Goal: Information Seeking & Learning: Learn about a topic

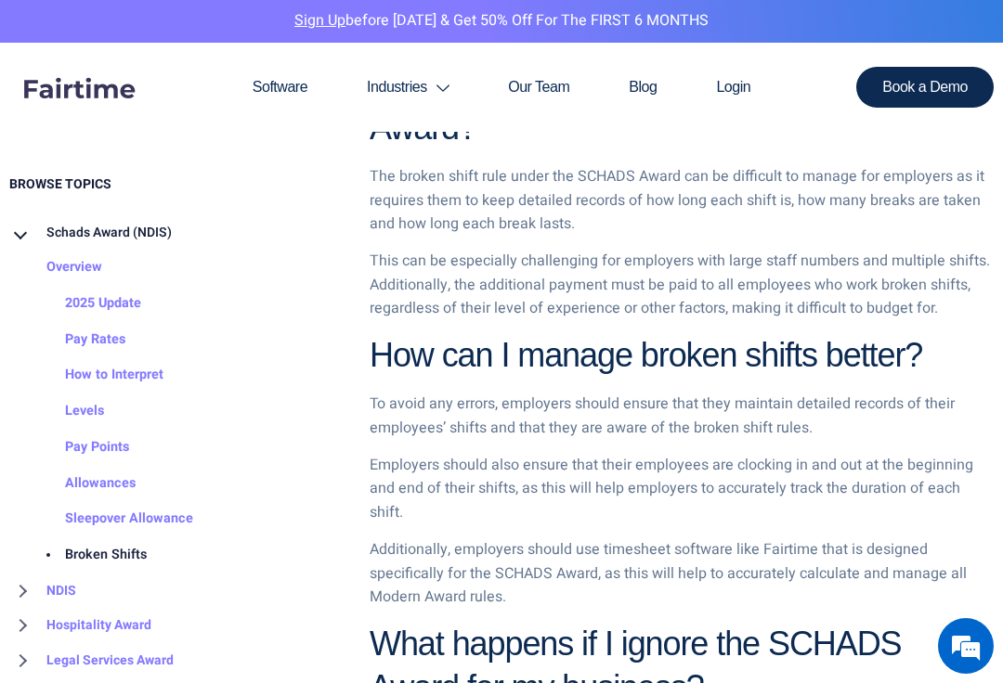
scroll to position [1471, 0]
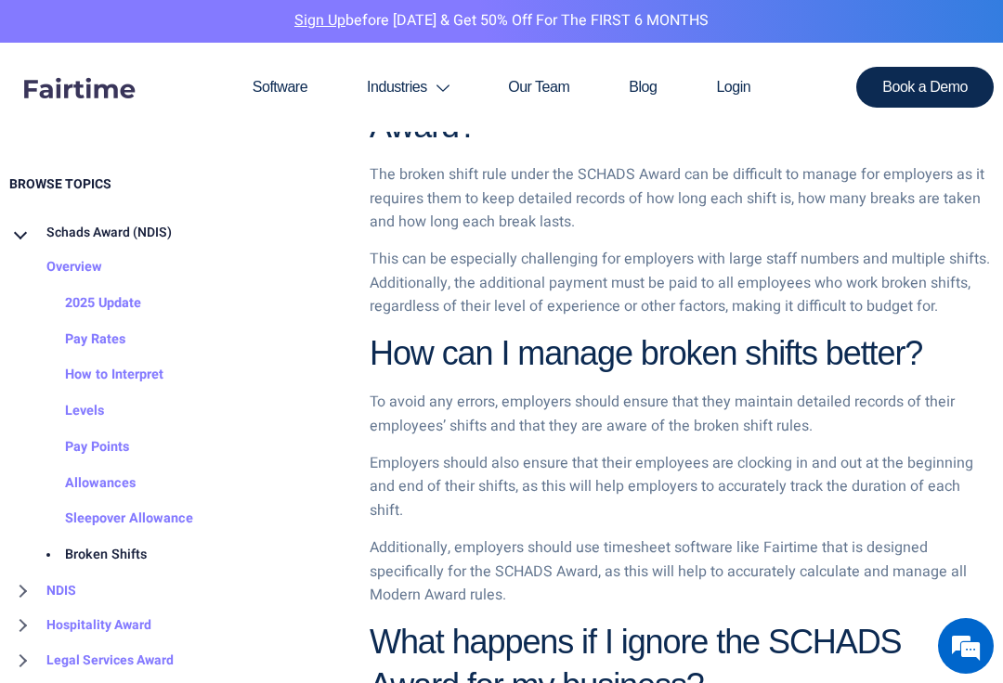
click at [946, 332] on h2 "How can I manage broken shifts better?" at bounding box center [682, 354] width 624 height 44
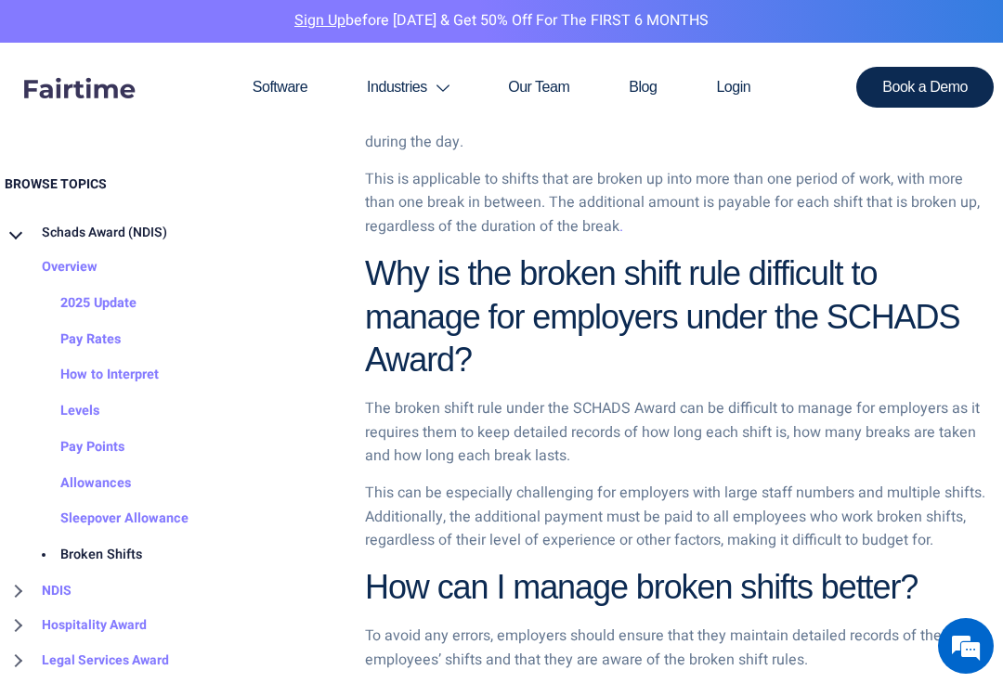
scroll to position [1252, 5]
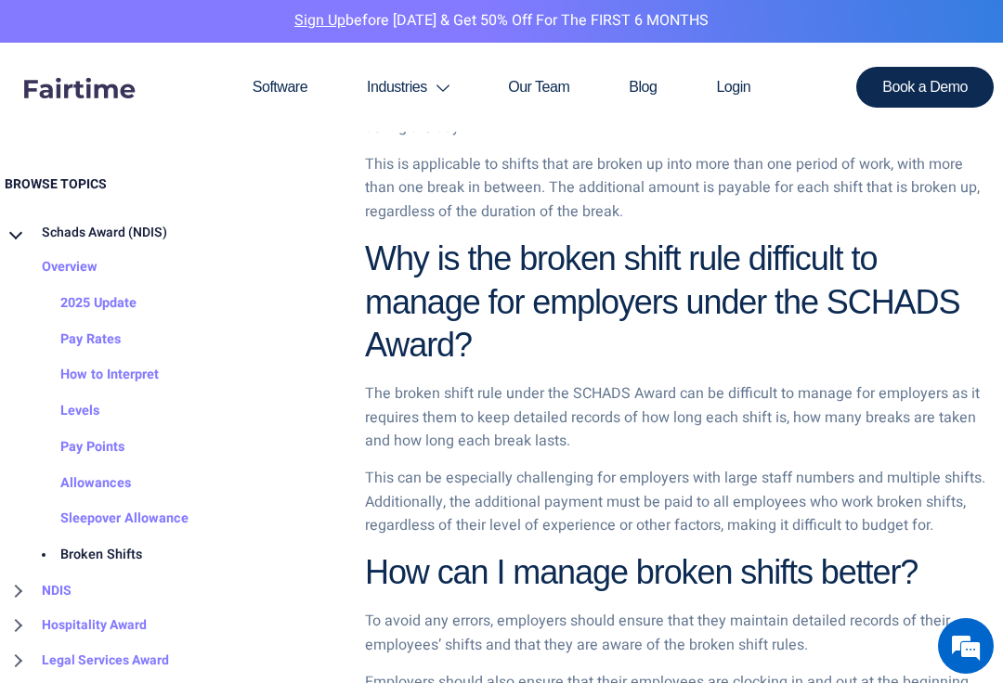
click at [172, 520] on link "Sleepover Allowance" at bounding box center [105, 520] width 165 height 36
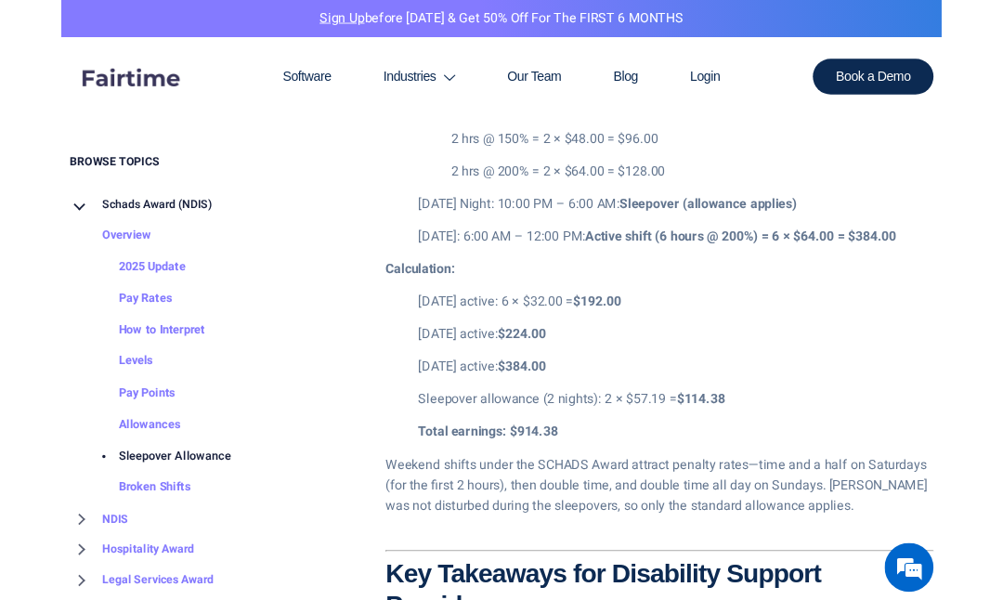
scroll to position [3687, 0]
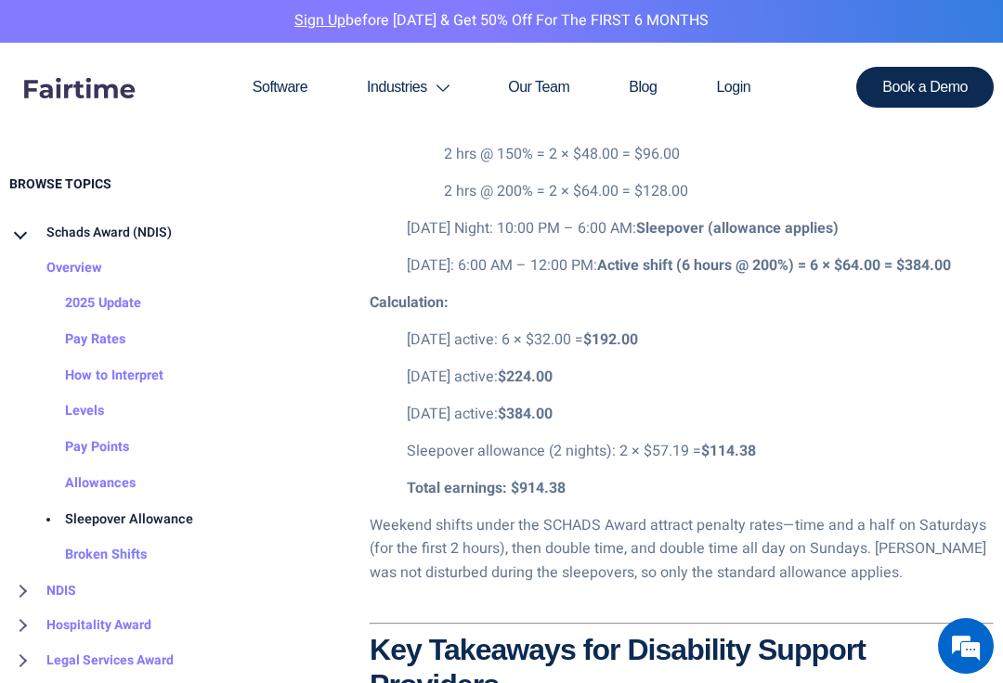
click at [920, 477] on p "Total earnings: $914.38" at bounding box center [700, 489] width 587 height 24
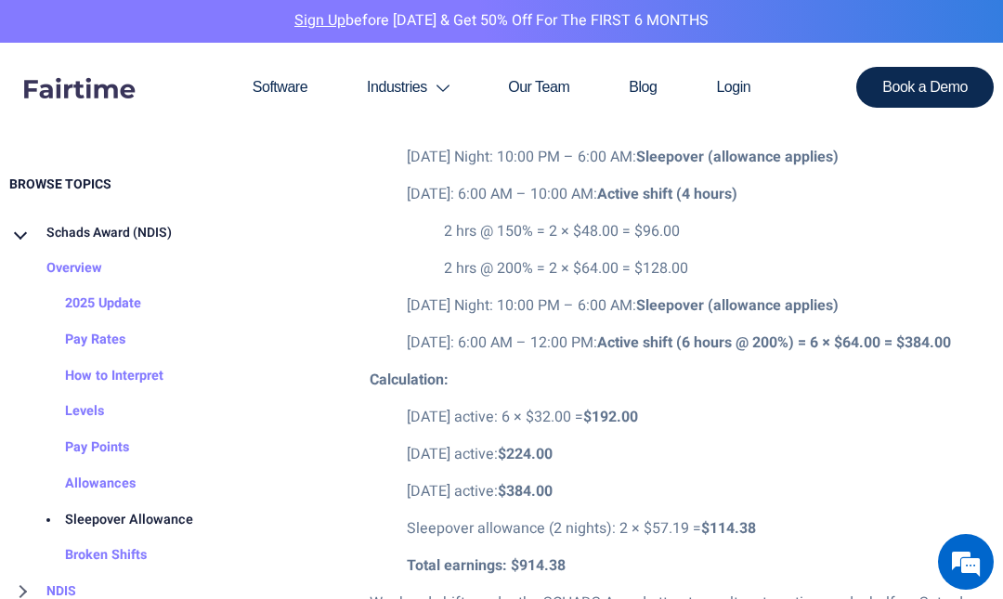
scroll to position [3608, 0]
click at [901, 445] on p "[DATE] active: $224.00" at bounding box center [700, 457] width 587 height 24
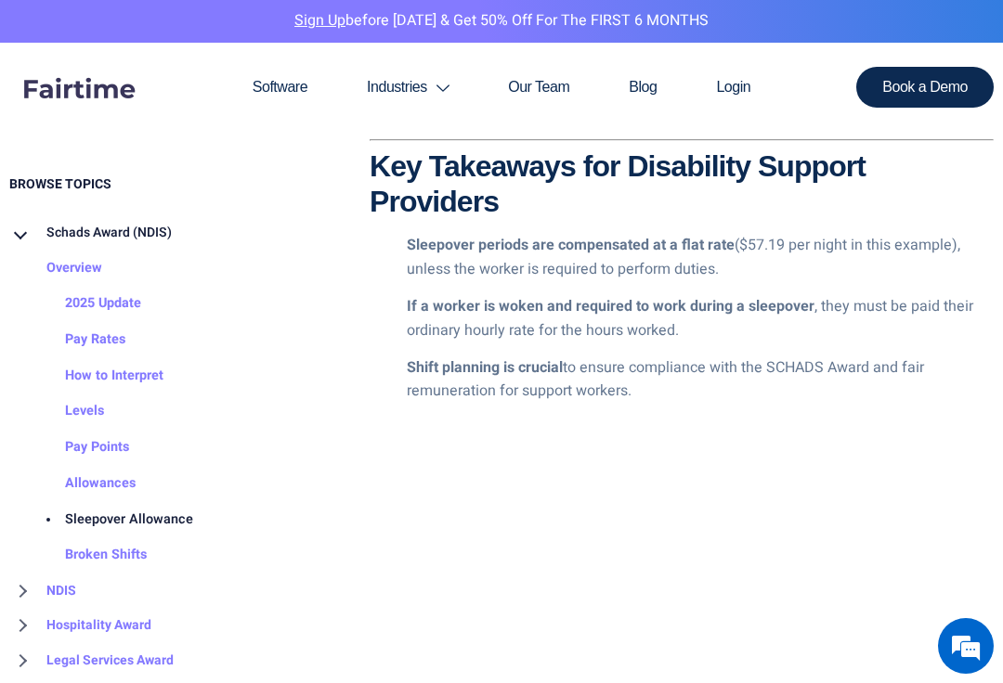
scroll to position [4173, 0]
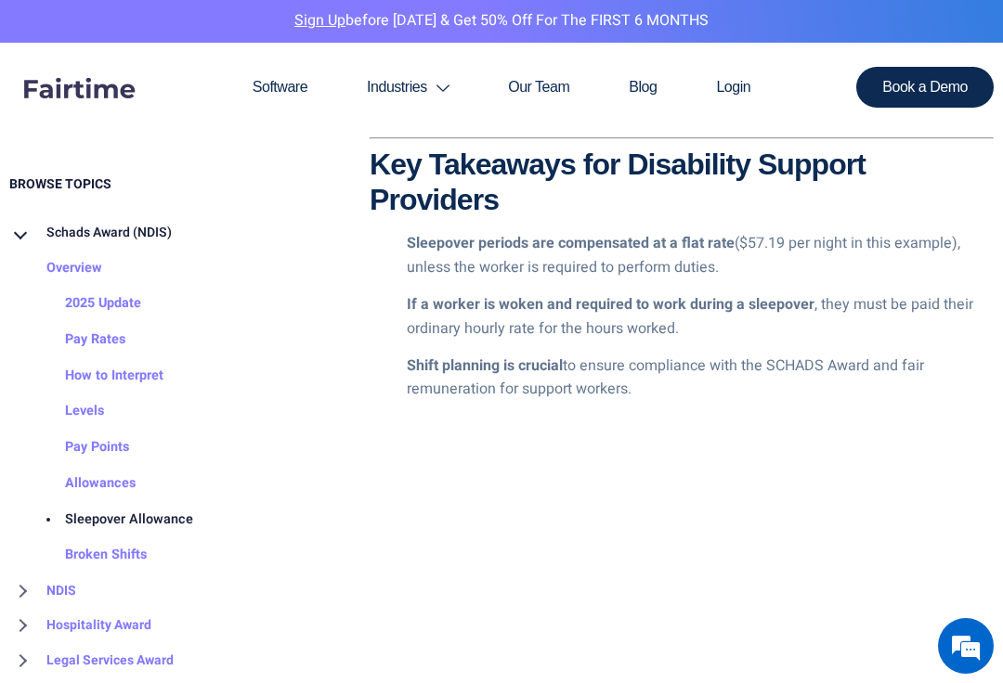
click at [101, 466] on link "Allowances" at bounding box center [82, 484] width 108 height 36
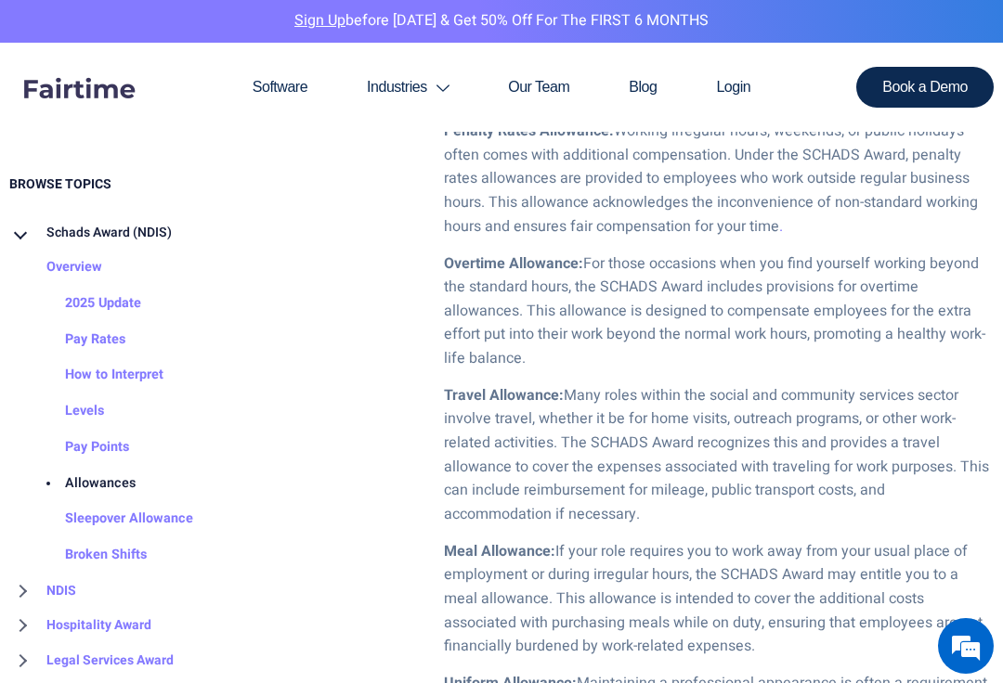
scroll to position [1325, 0]
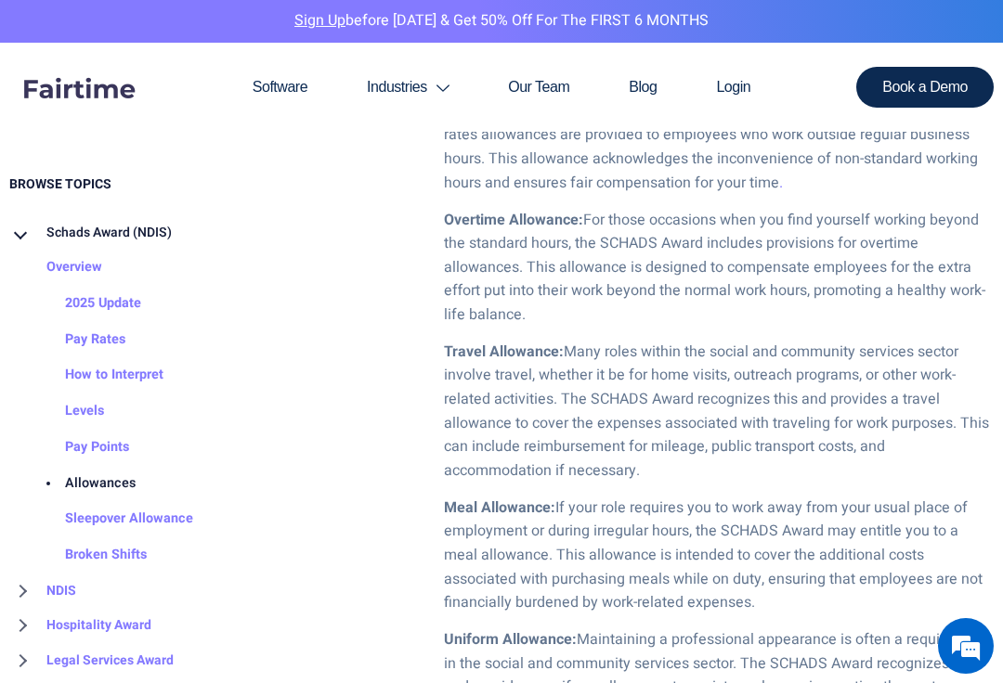
click at [921, 497] on li "Meal Allowance: If your role requires you to work away from your usual place of…" at bounding box center [719, 556] width 550 height 119
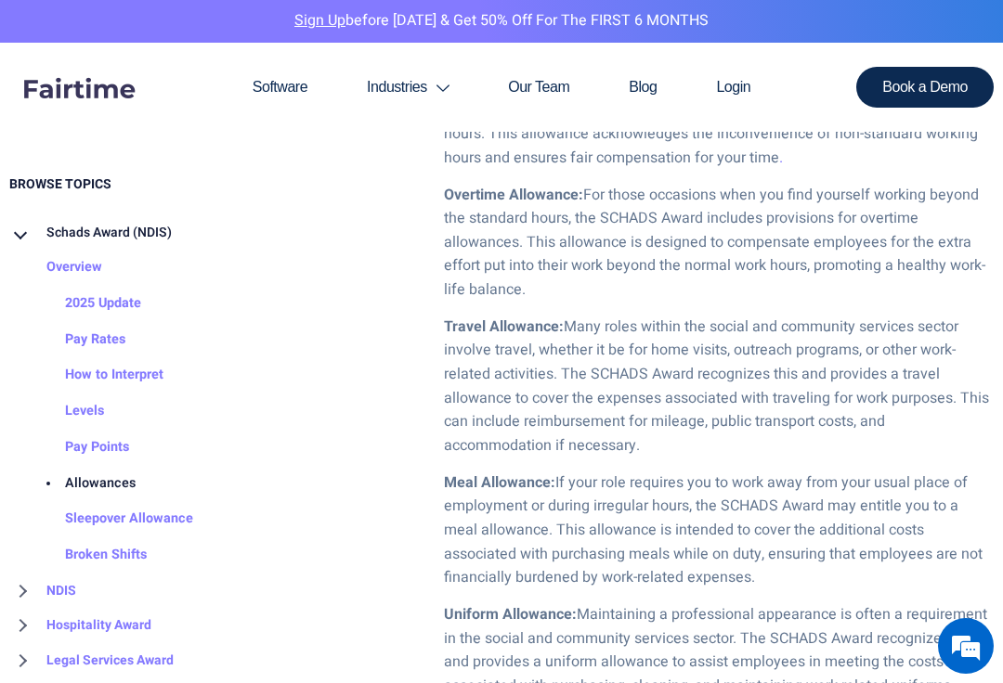
scroll to position [1386, 0]
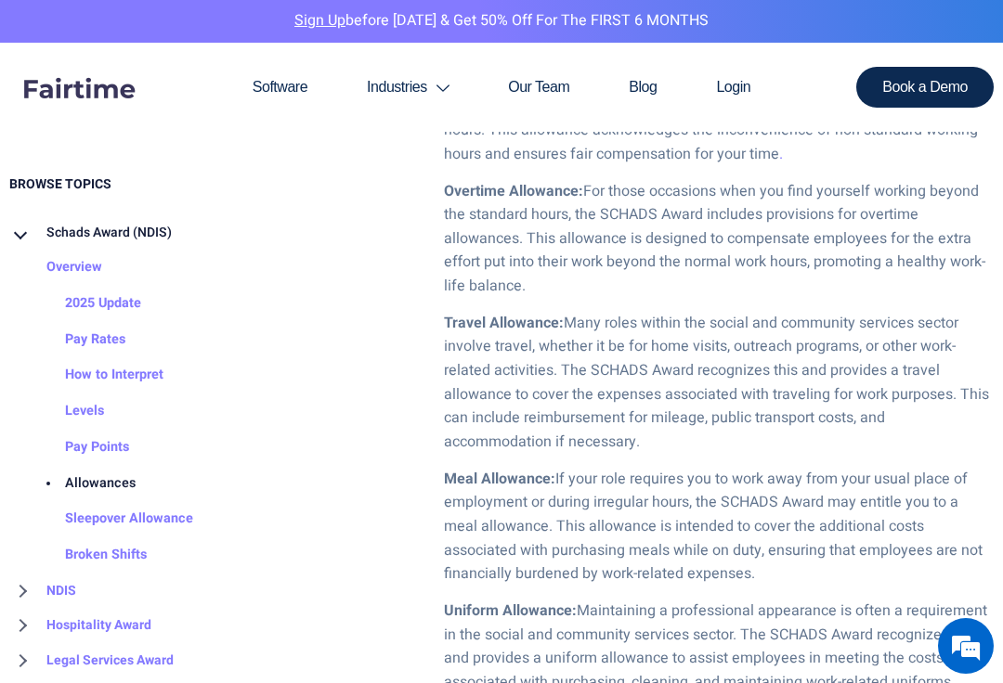
click at [911, 527] on li "Meal Allowance: If your role requires you to work away from your usual place of…" at bounding box center [719, 527] width 550 height 119
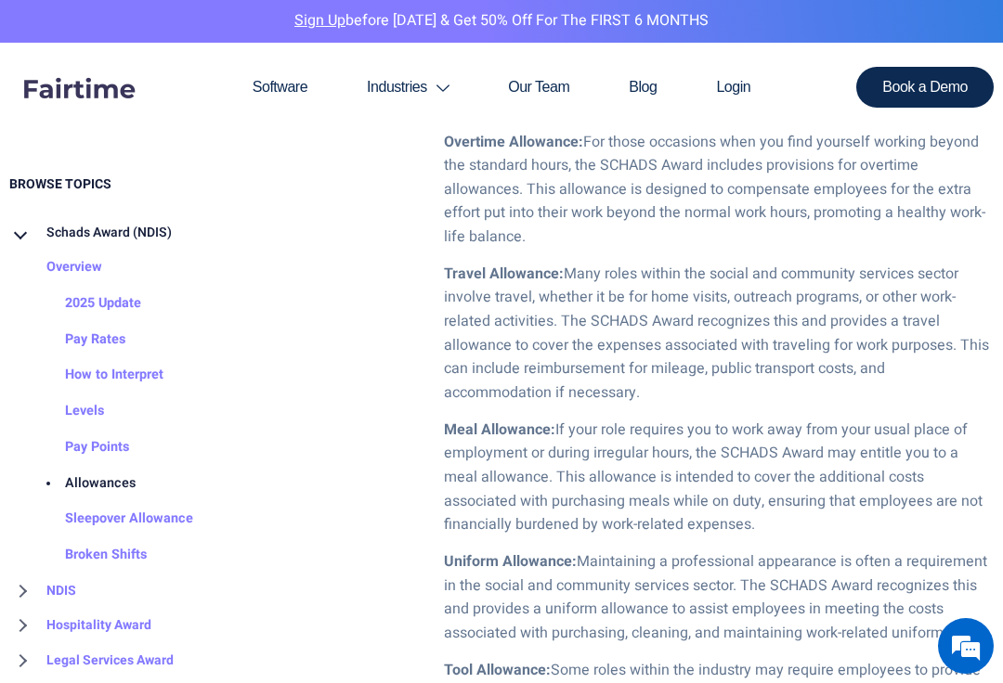
scroll to position [1436, 0]
click at [342, 477] on div "BROWSE TOPICS Schads Award (NDIS) Overview 2025 Update Pay Rates How to Interpr…" at bounding box center [175, 453] width 351 height 572
click at [888, 418] on li "Meal Allowance: If your role requires you to work away from your usual place of…" at bounding box center [719, 477] width 550 height 119
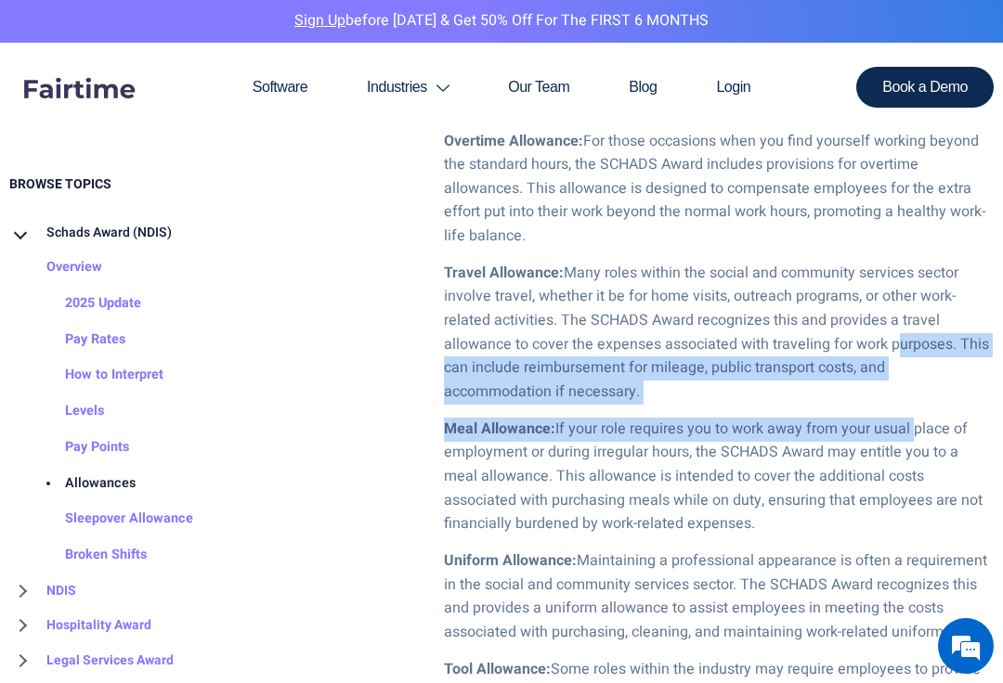
click at [381, 474] on ol "Meal Allowance: If your role requires you to work away from your usual place of…" at bounding box center [682, 477] width 624 height 119
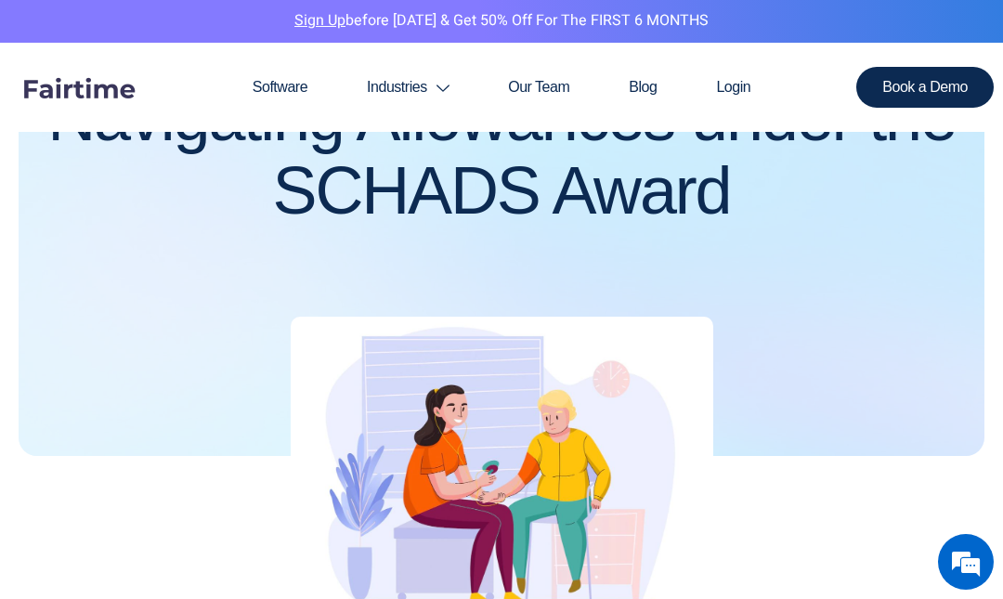
scroll to position [0, 0]
